Goal: Information Seeking & Learning: Learn about a topic

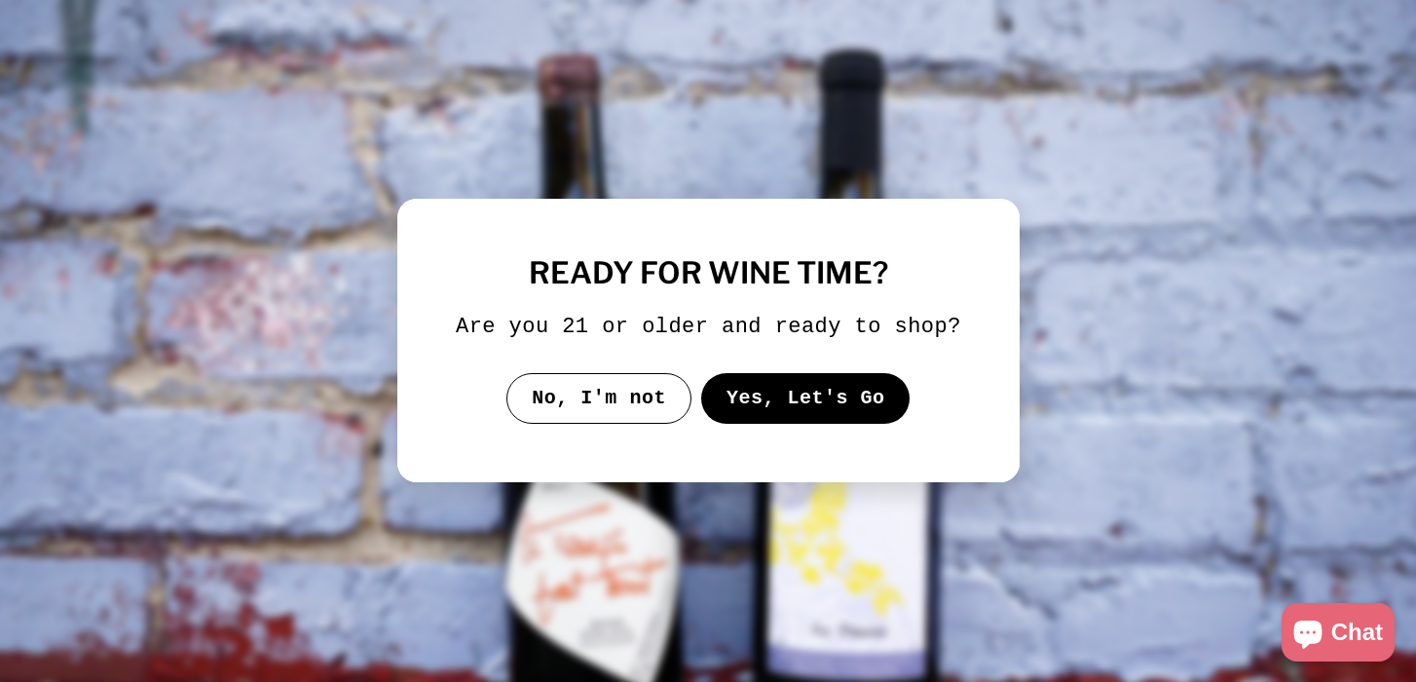
click at [751, 416] on button "Yes, Let's Go" at bounding box center [804, 398] width 209 height 51
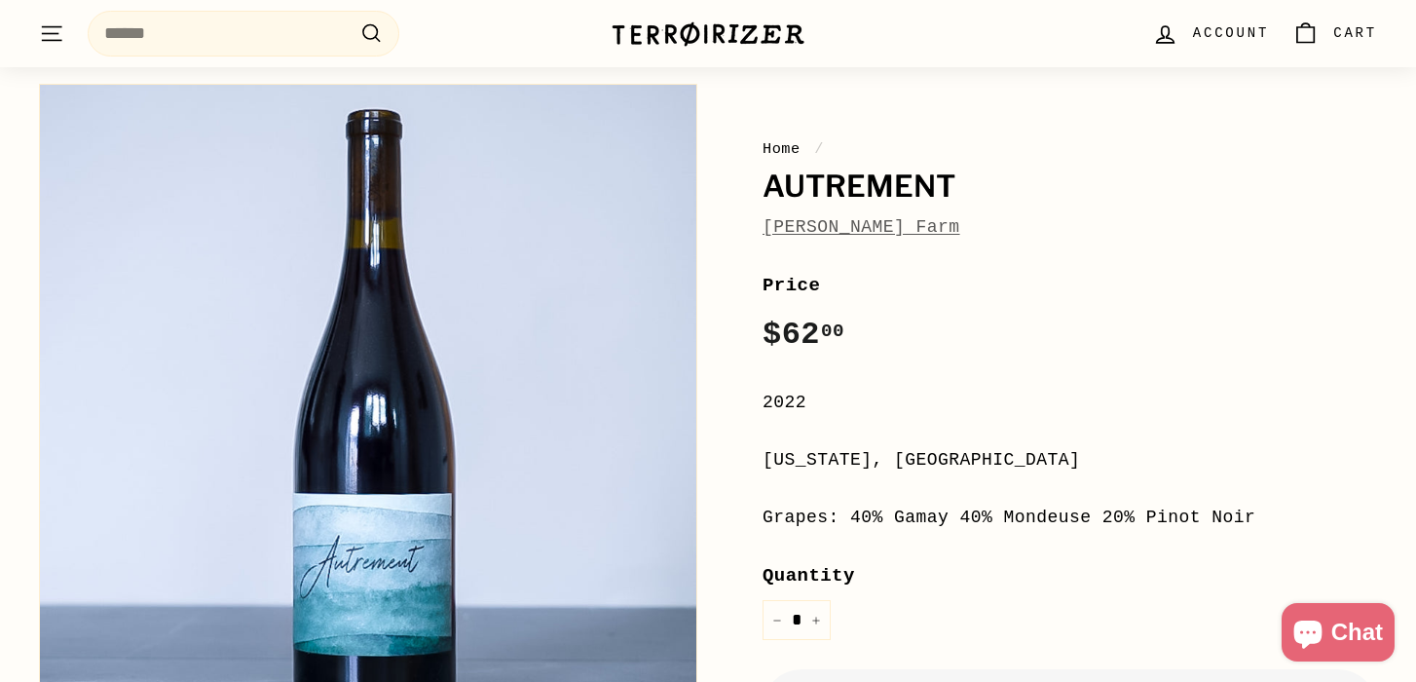
scroll to position [195, 0]
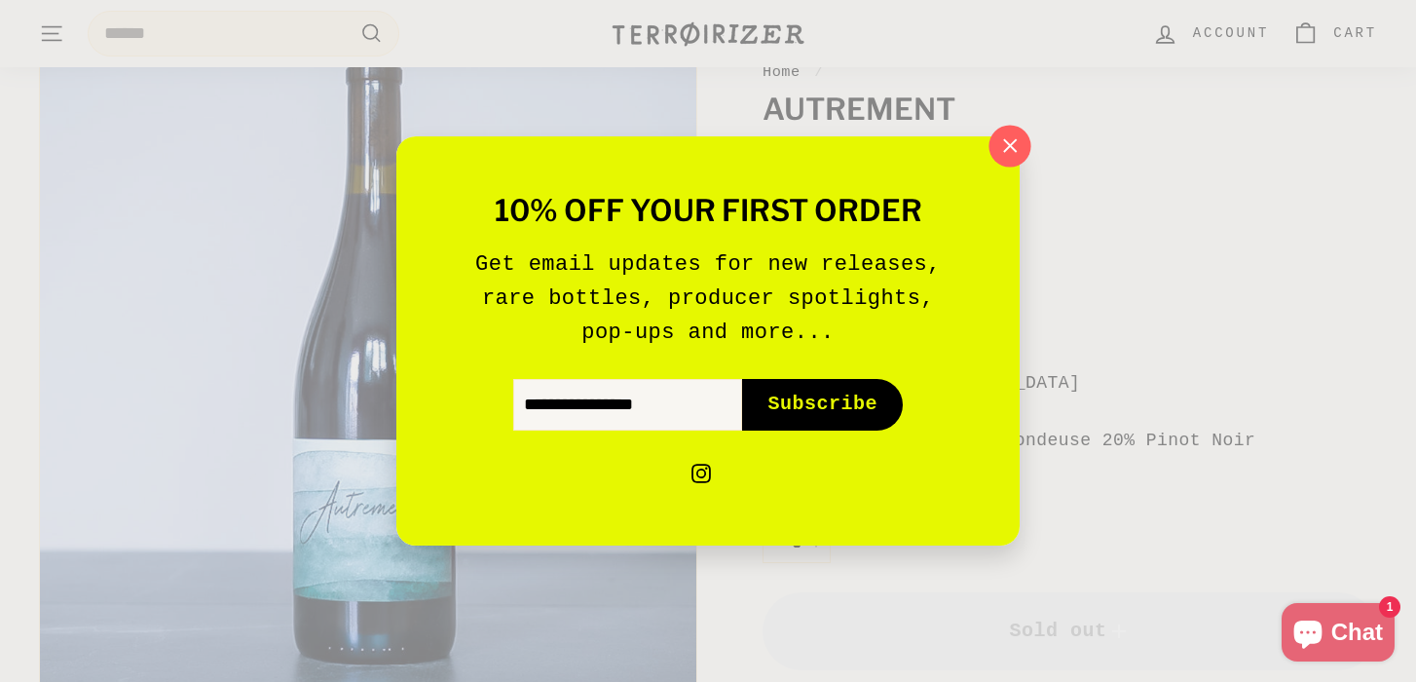
click at [1012, 147] on icon "button" at bounding box center [1010, 145] width 13 height 13
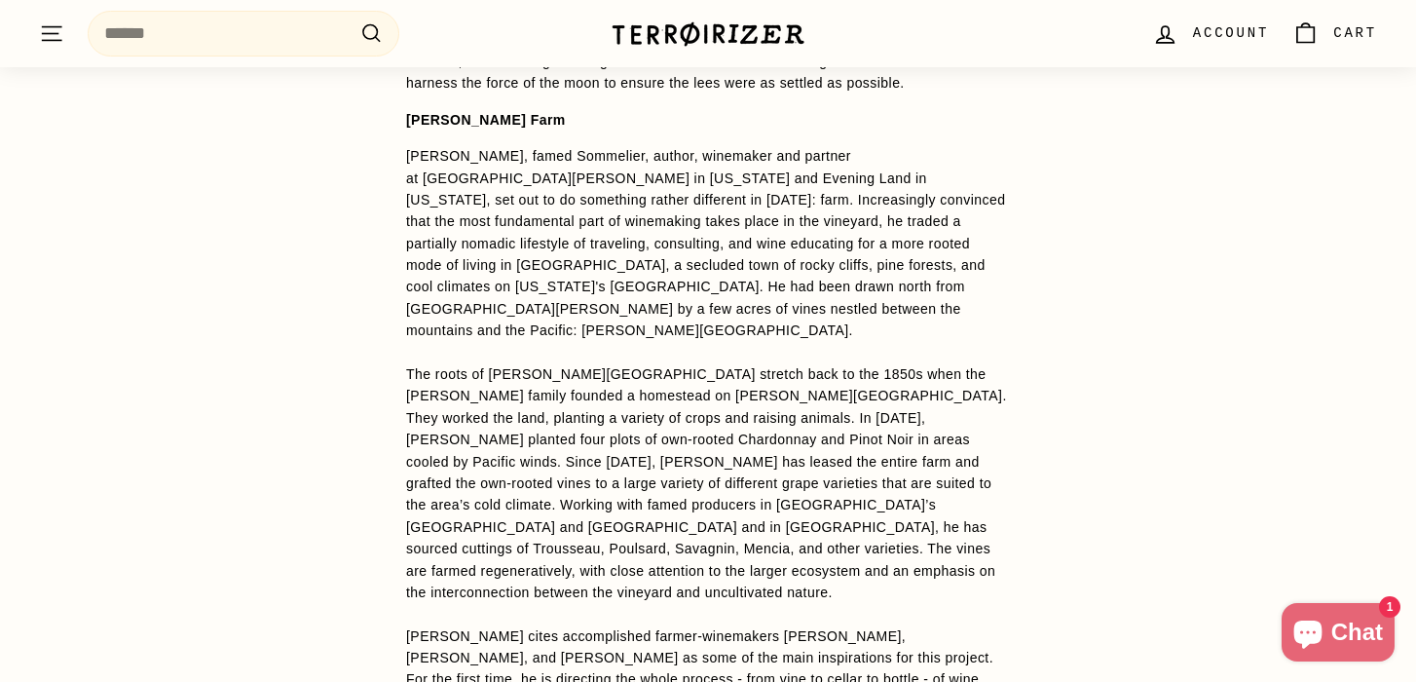
scroll to position [1636, 0]
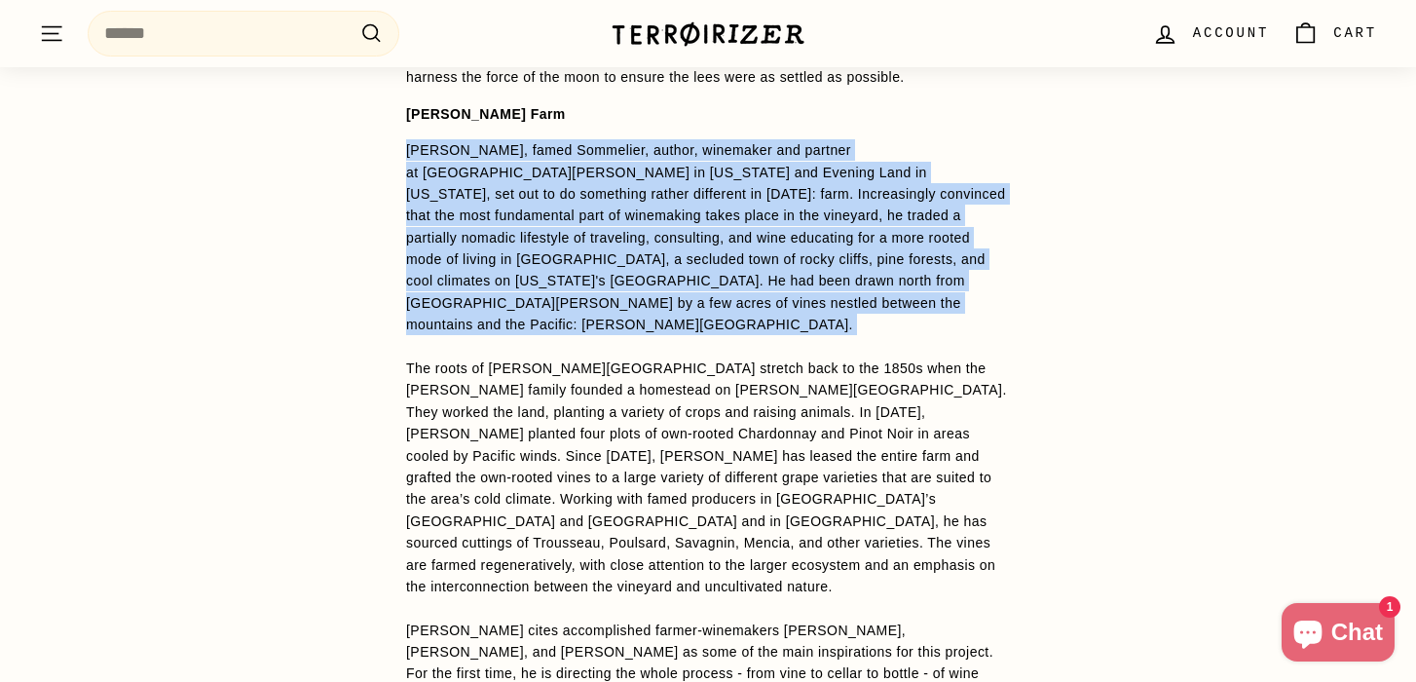
drag, startPoint x: 722, startPoint y: 155, endPoint x: 766, endPoint y: 341, distance: 191.1
click at [766, 341] on p "[PERSON_NAME], famed Sommelier, author, winemaker and partner at [GEOGRAPHIC_DA…" at bounding box center [708, 477] width 604 height 676
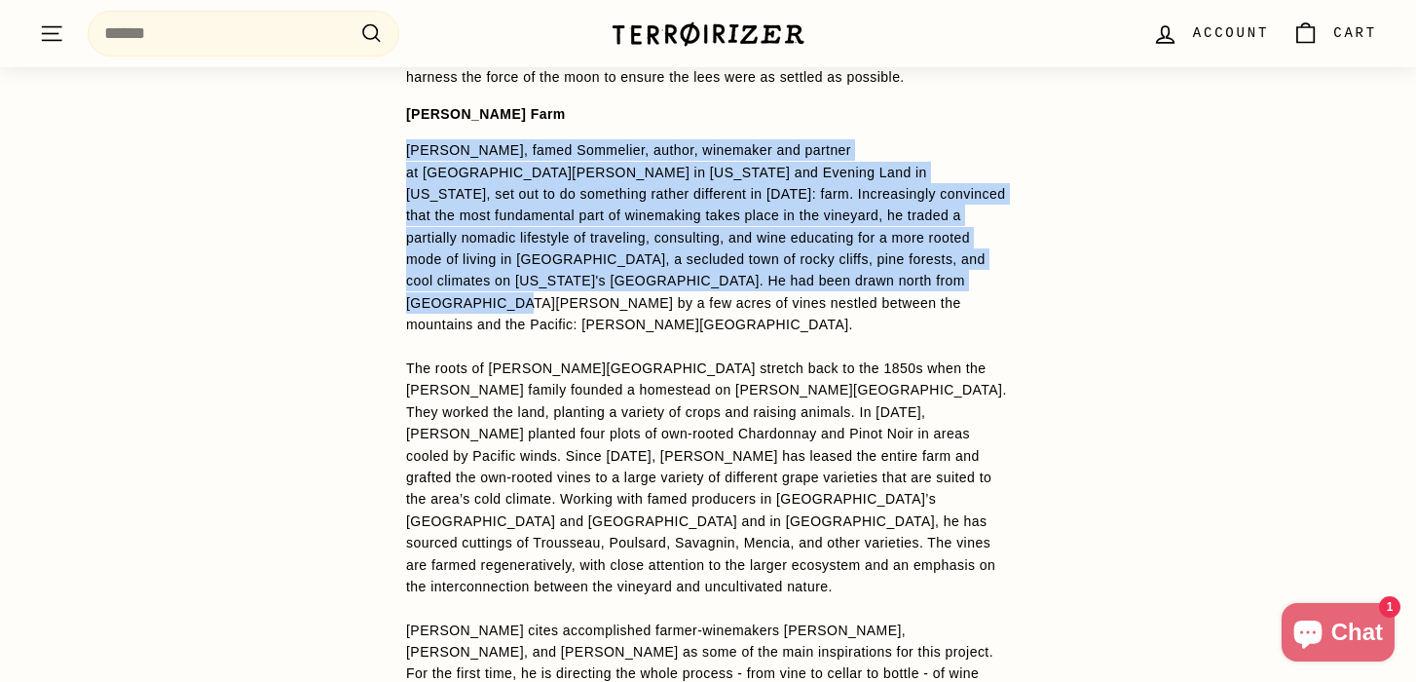
drag, startPoint x: 720, startPoint y: 159, endPoint x: 750, endPoint y: 312, distance: 155.8
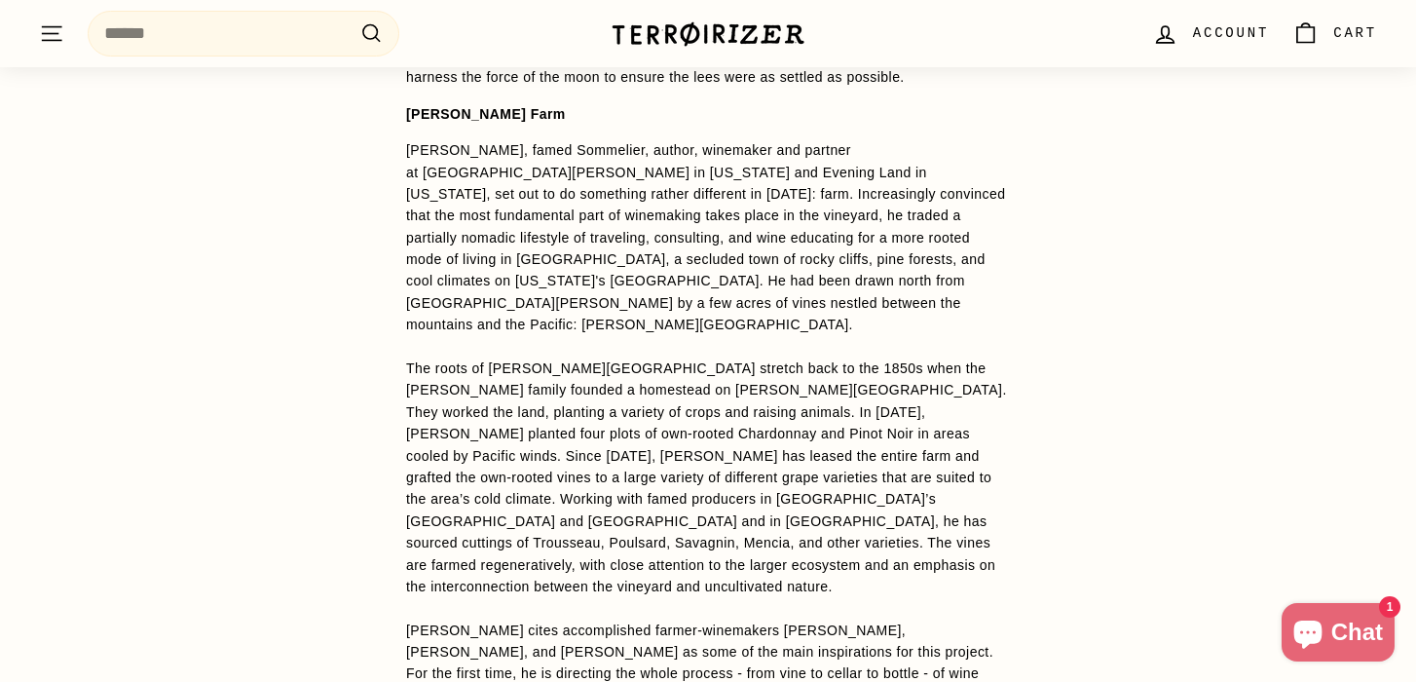
click at [745, 339] on p "[PERSON_NAME], famed Sommelier, author, winemaker and partner at [GEOGRAPHIC_DA…" at bounding box center [708, 477] width 604 height 676
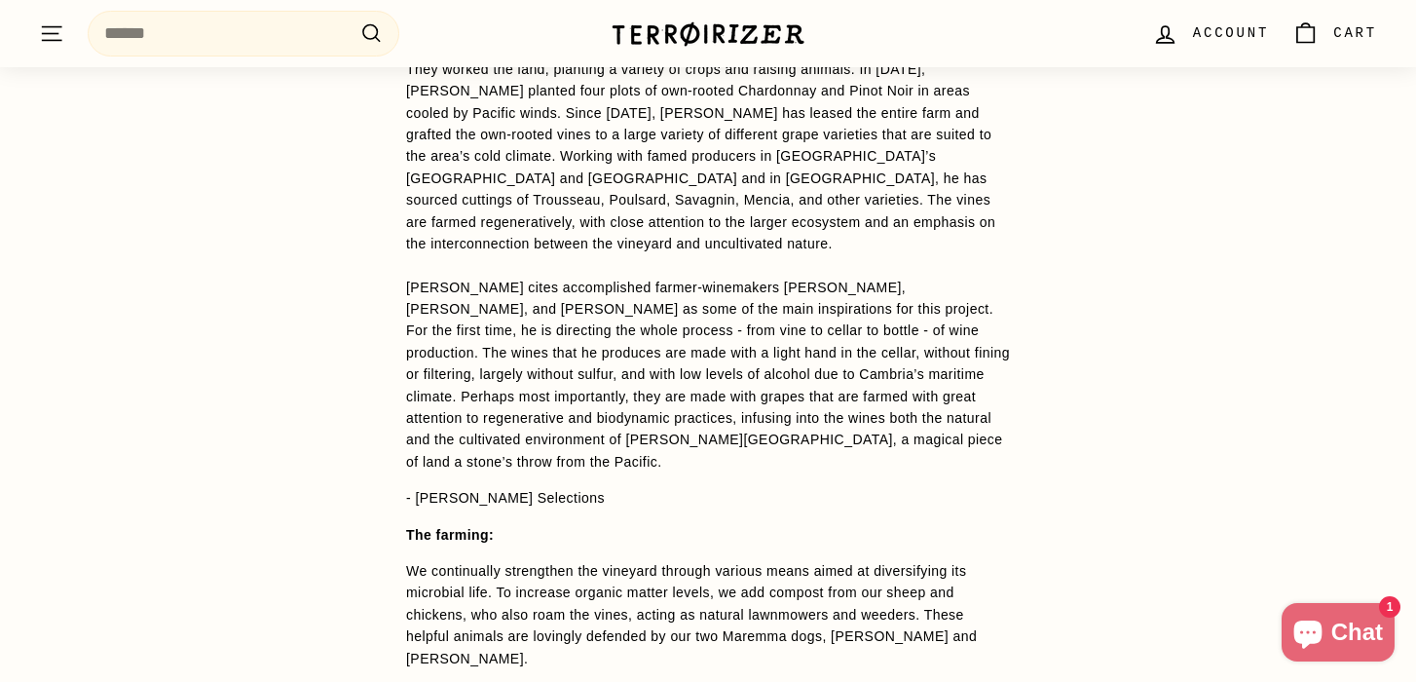
scroll to position [1986, 0]
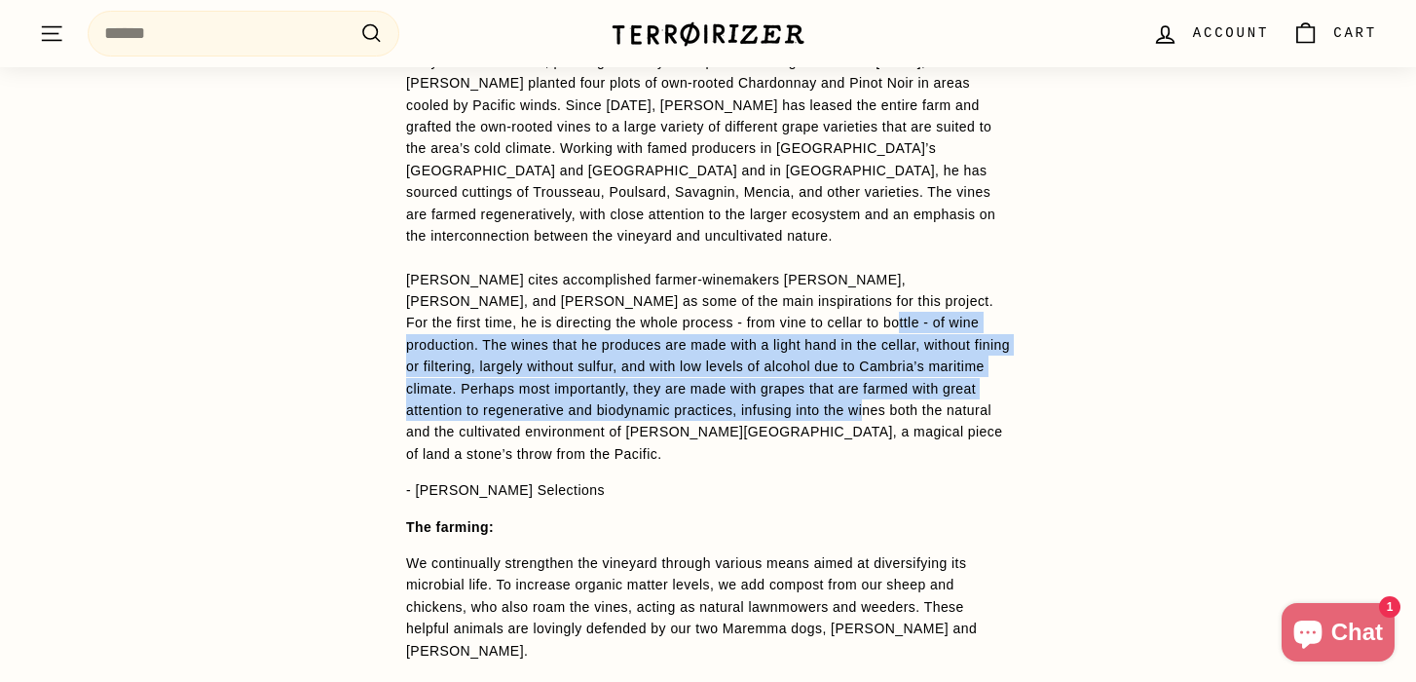
drag, startPoint x: 745, startPoint y: 297, endPoint x: 800, endPoint y: 387, distance: 105.4
click at [800, 387] on span "[PERSON_NAME] cites accomplished farmer-winemakers [PERSON_NAME], [PERSON_NAME]…" at bounding box center [708, 367] width 604 height 190
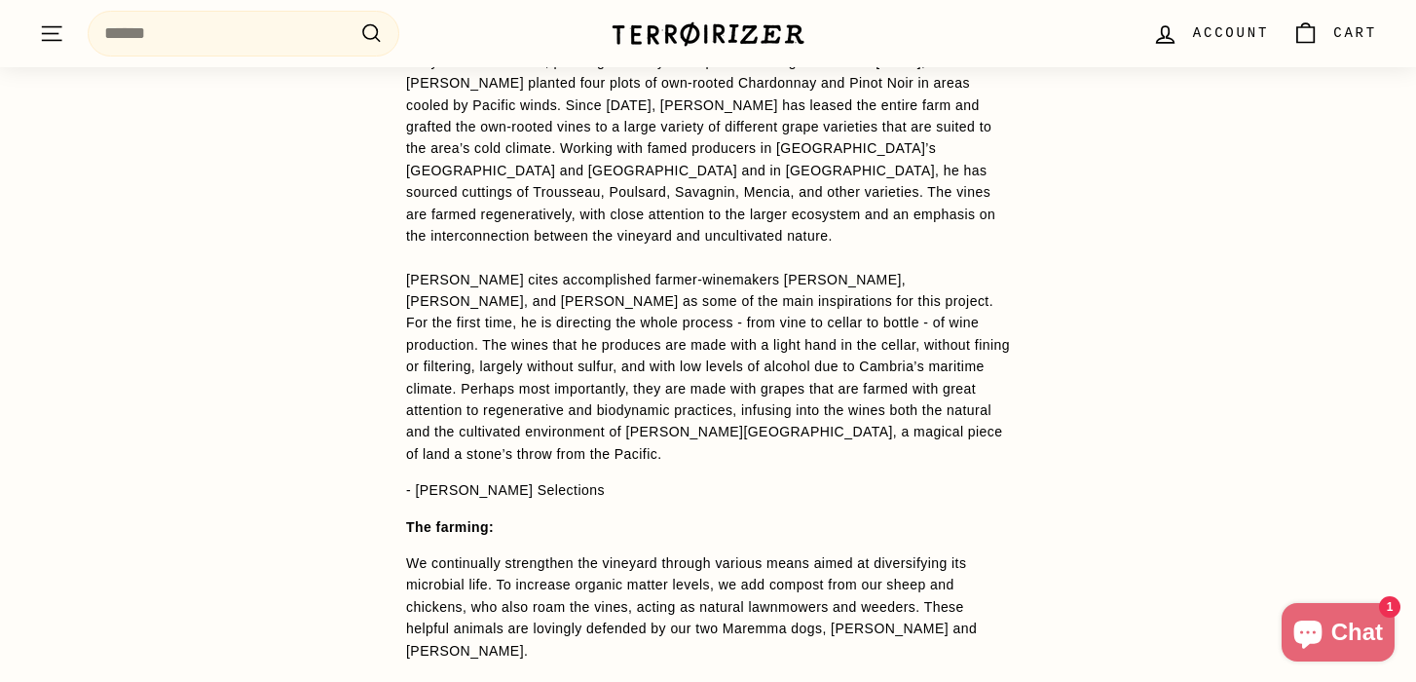
click at [799, 455] on span "A [PERSON_NAME] inspired blend of Pinot Noir (20%), Gamay (40%) and Mondeuse (4…" at bounding box center [708, 403] width 604 height 1753
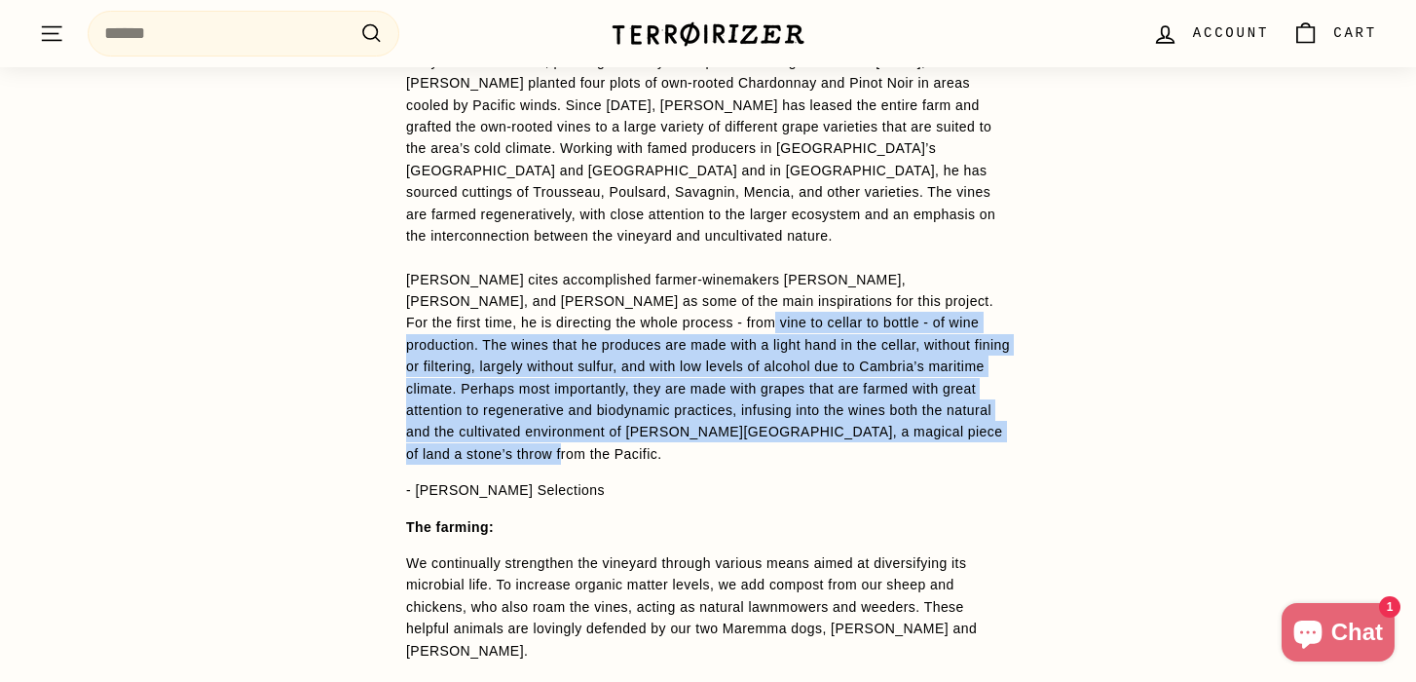
drag, startPoint x: 613, startPoint y: 305, endPoint x: 694, endPoint y: 439, distance: 156.8
click at [694, 439] on p "[PERSON_NAME], famed Sommelier, author, winemaker and partner at [GEOGRAPHIC_DA…" at bounding box center [708, 127] width 604 height 676
